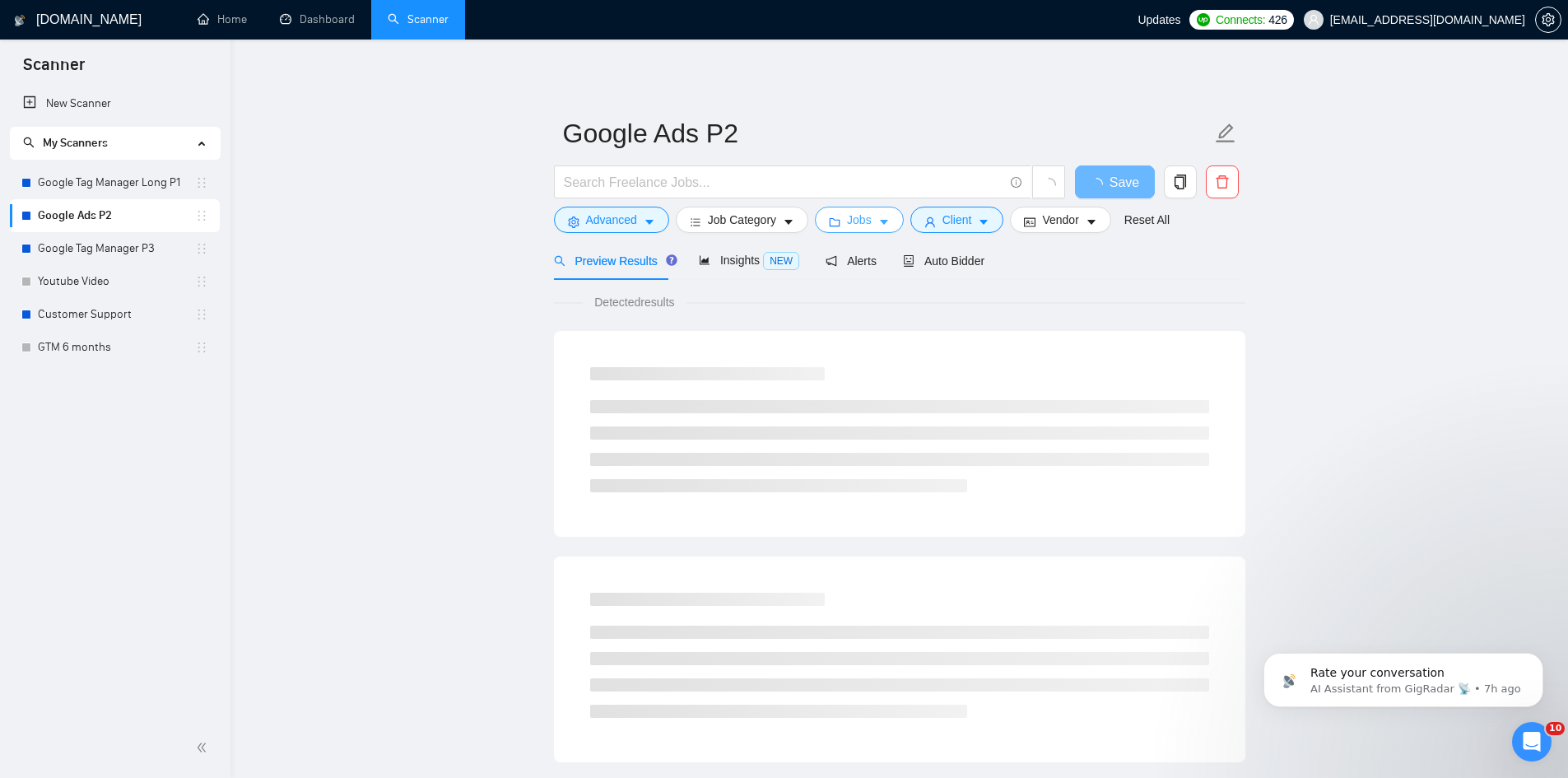
click at [864, 223] on span "Jobs" at bounding box center [858, 220] width 24 height 18
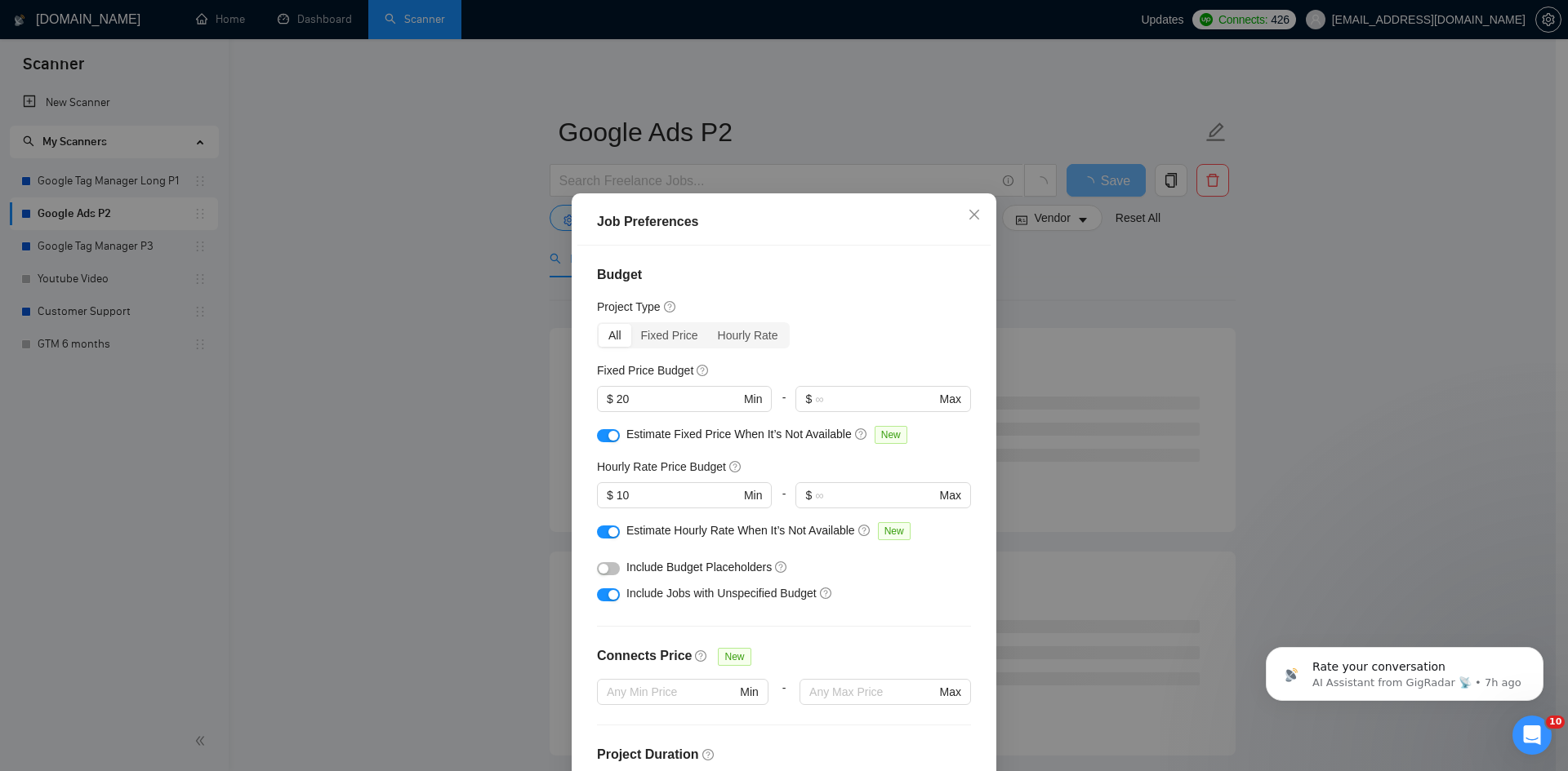
click at [608, 569] on button "button" at bounding box center [609, 569] width 23 height 13
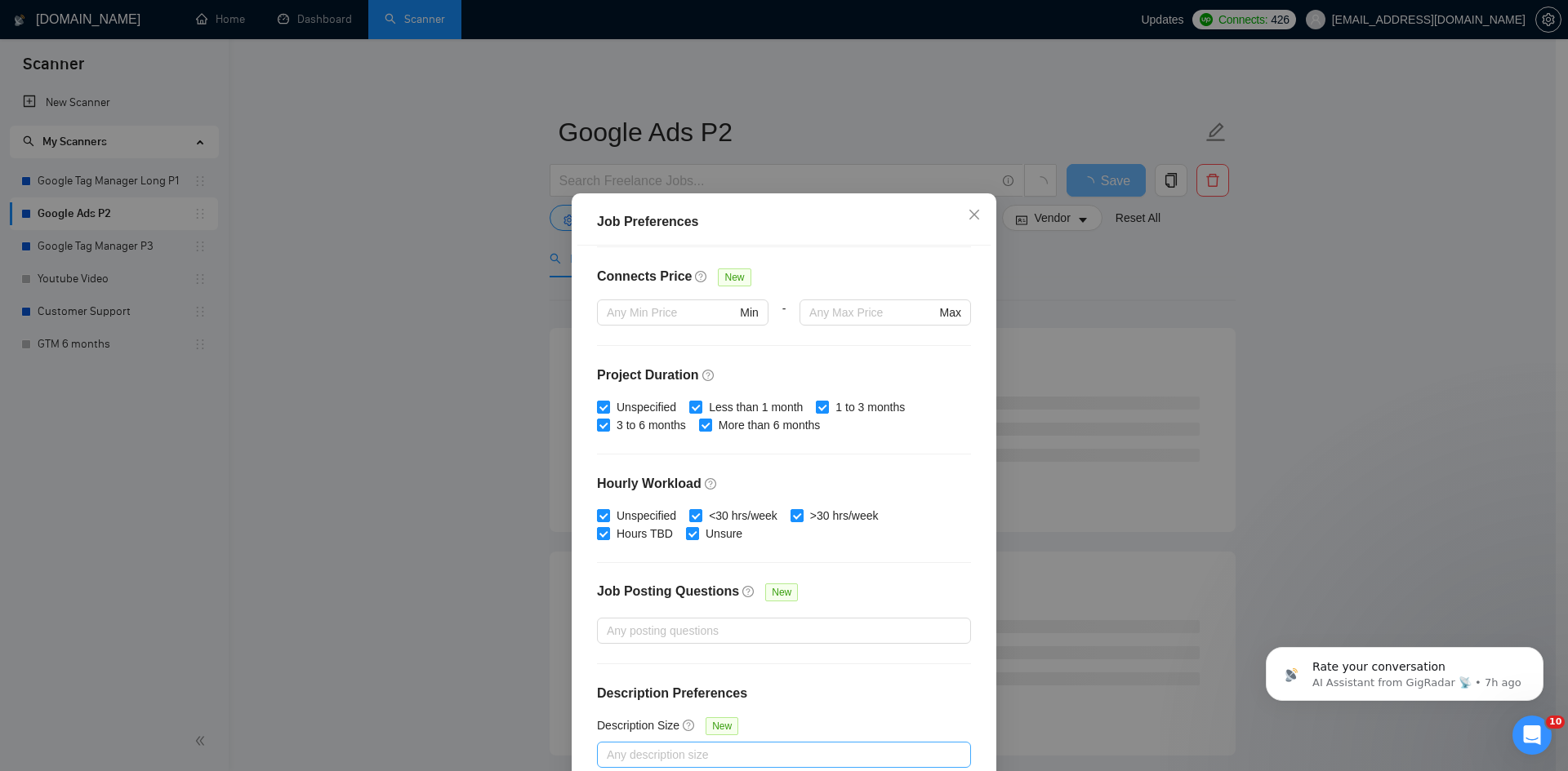
scroll to position [87, 0]
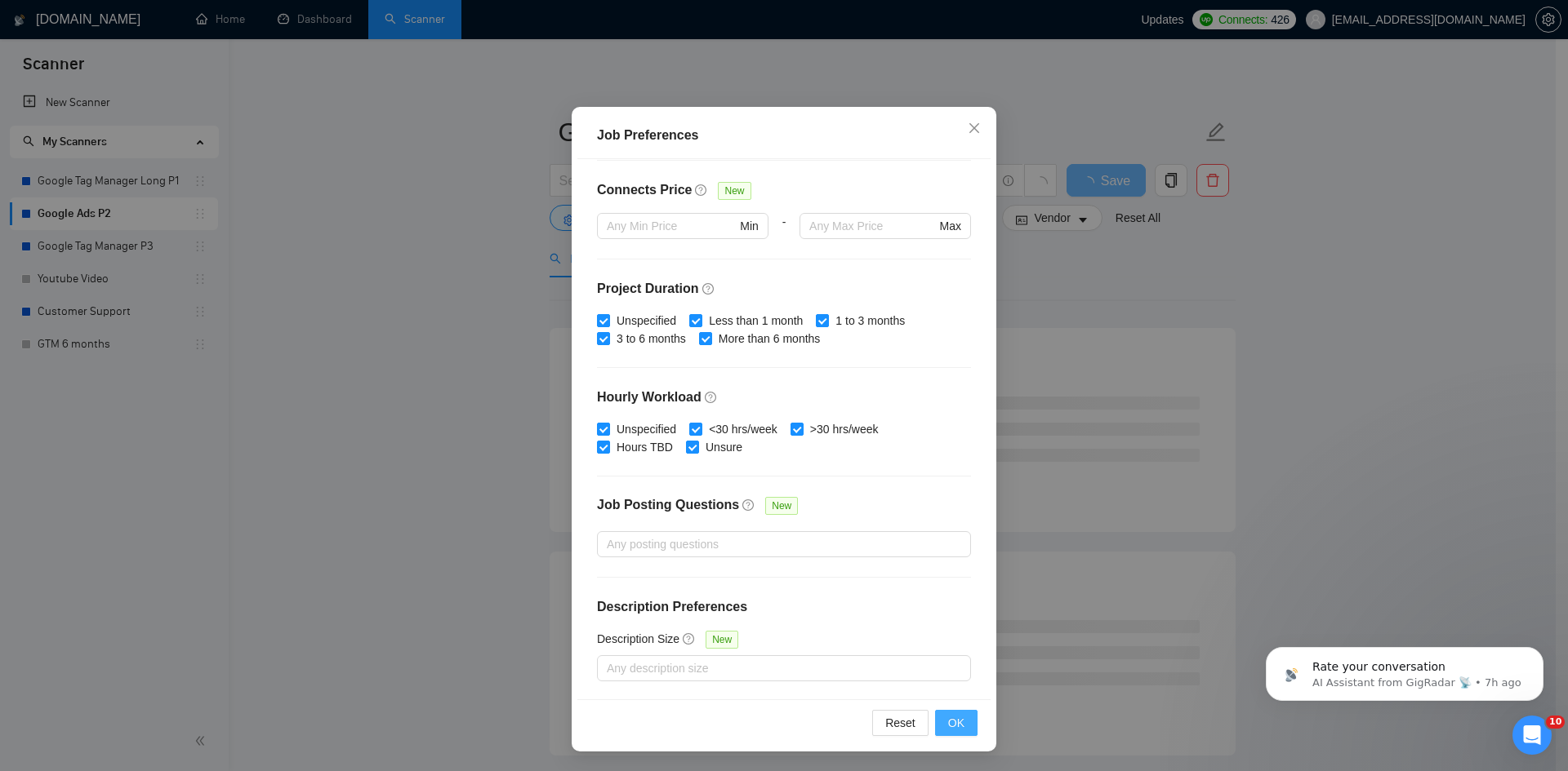
click at [959, 727] on button "OK" at bounding box center [956, 723] width 42 height 26
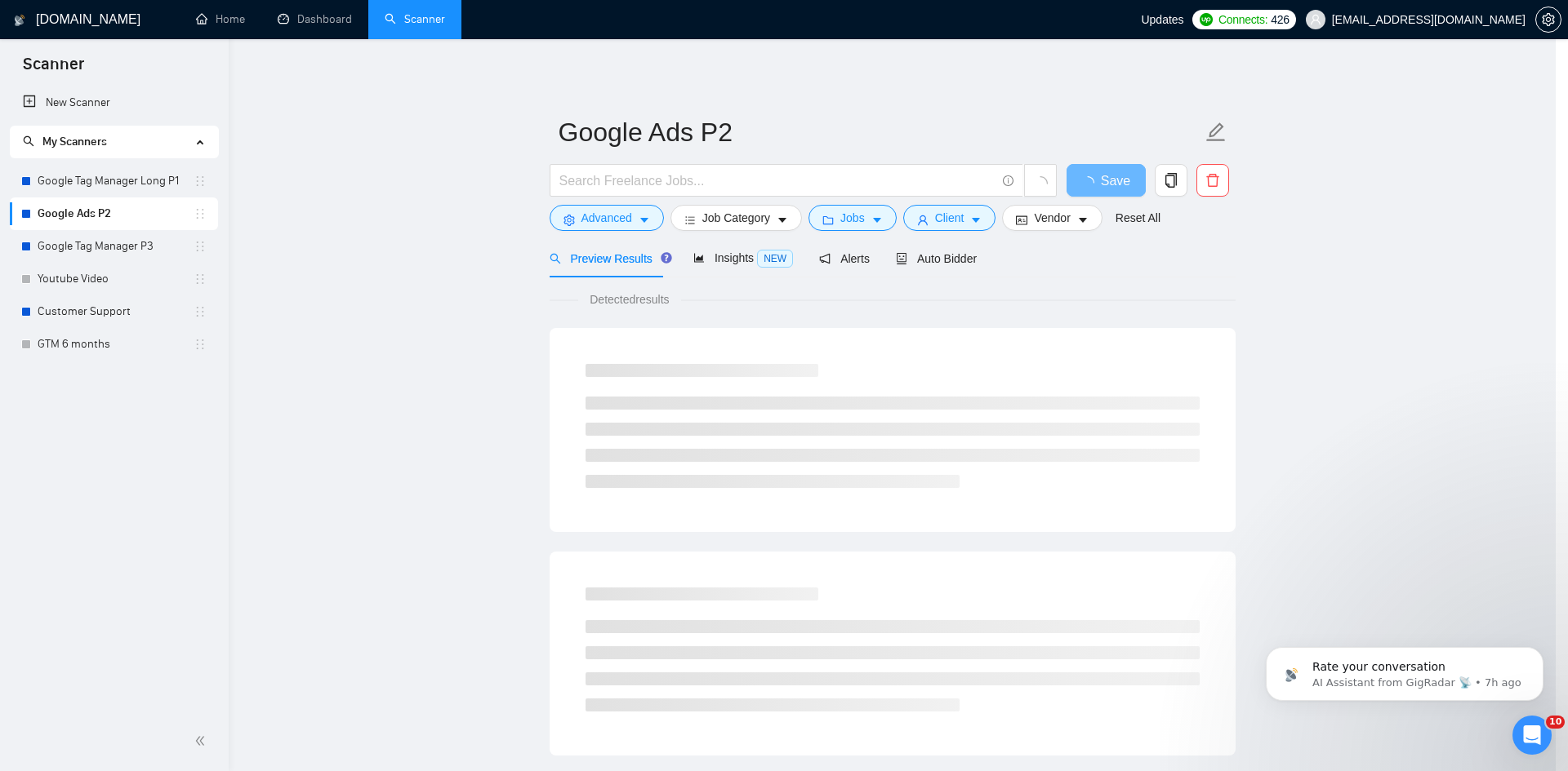
scroll to position [0, 0]
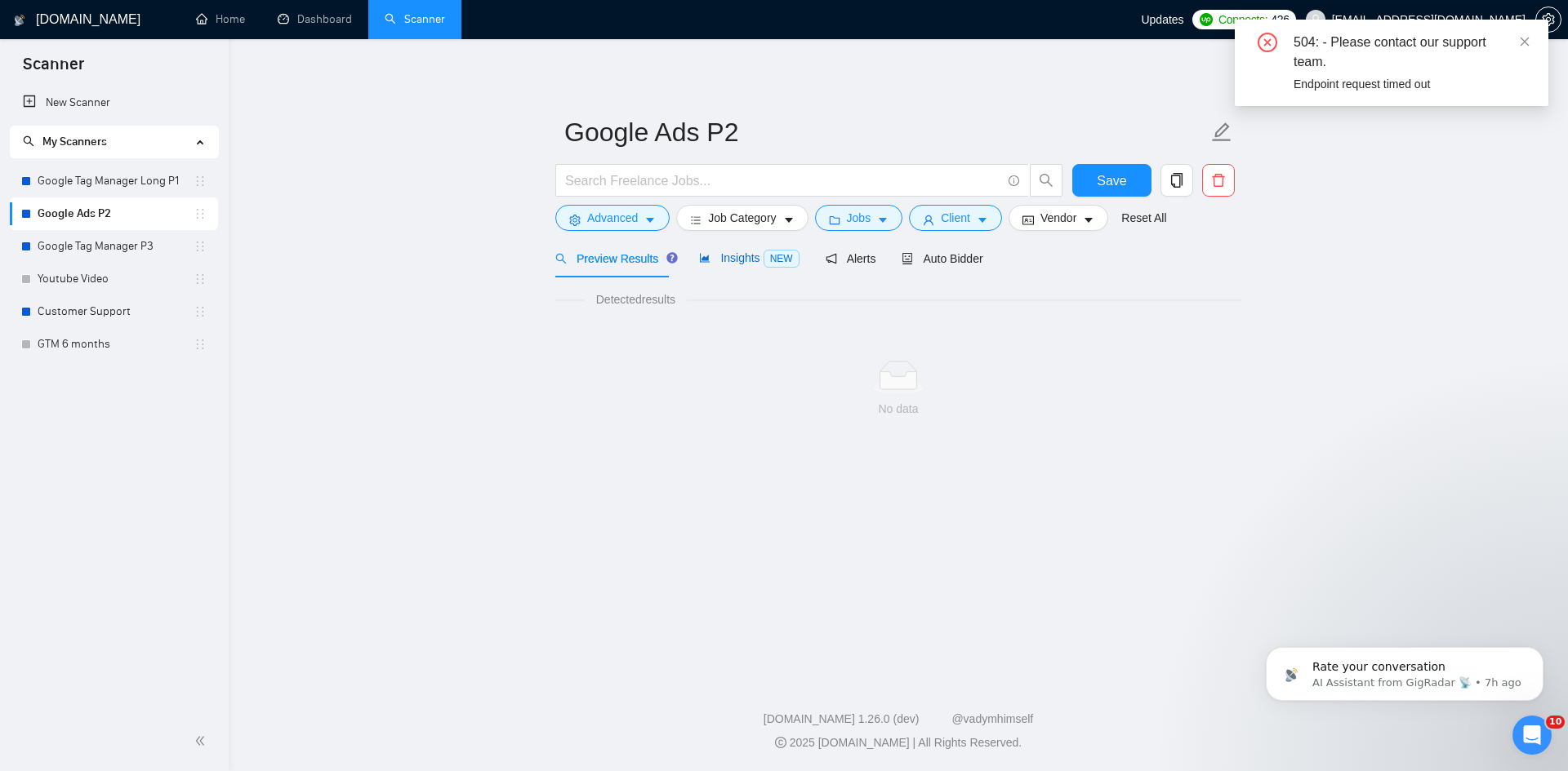
click at [740, 249] on div "Insights NEW" at bounding box center [748, 258] width 99 height 18
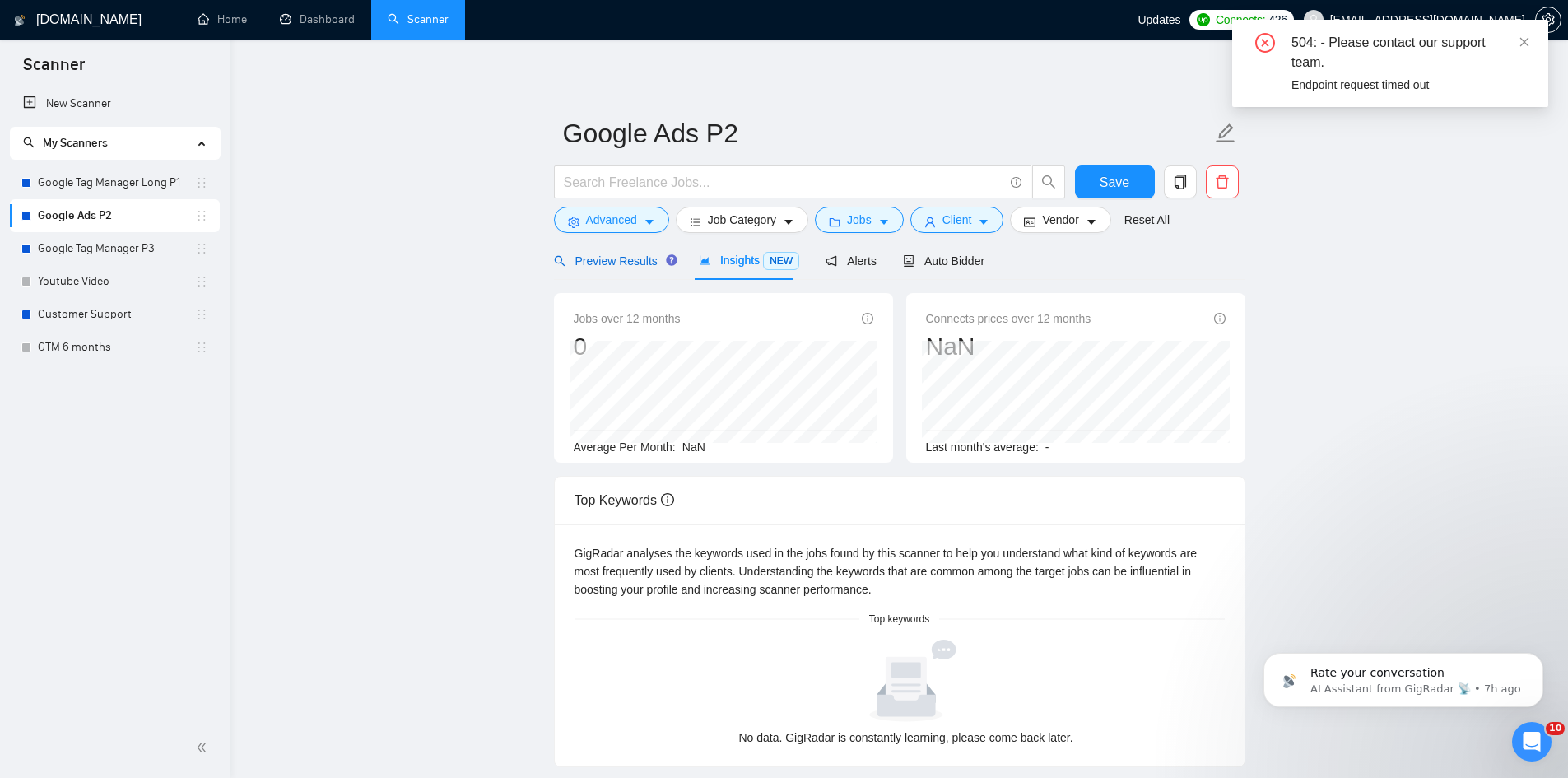
click at [572, 267] on span "Preview Results" at bounding box center [614, 261] width 118 height 14
